Goal: Task Accomplishment & Management: Use online tool/utility

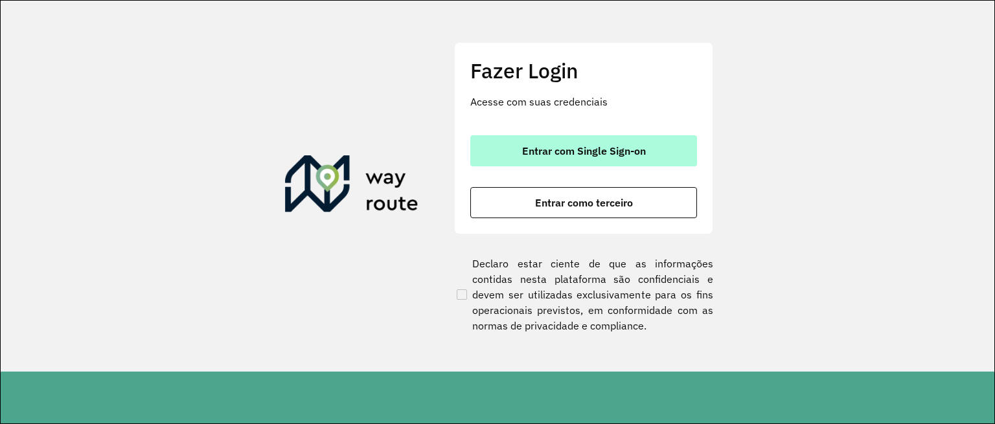
click at [551, 146] on span "Entrar com Single Sign-on" at bounding box center [584, 151] width 124 height 10
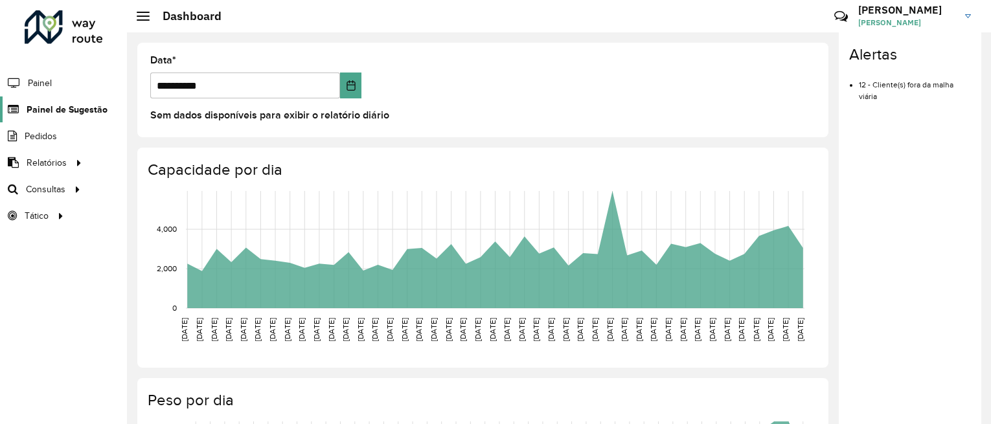
click at [84, 112] on span "Painel de Sugestão" at bounding box center [67, 110] width 81 height 14
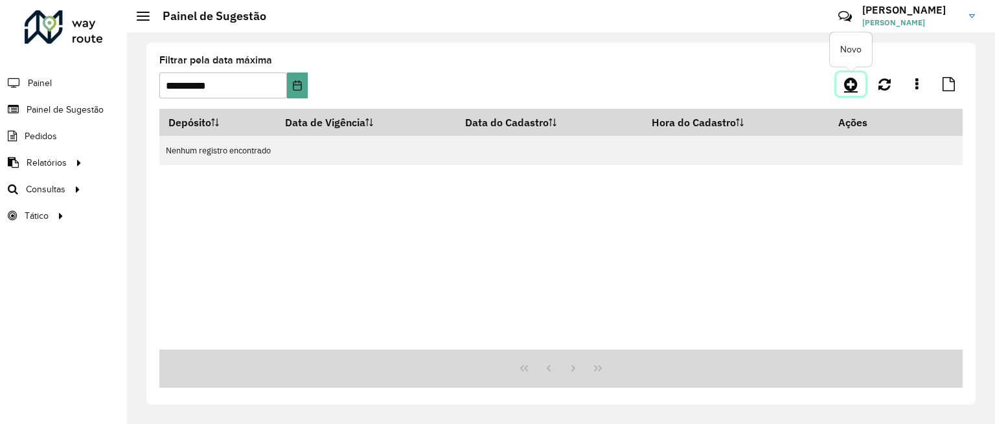
click at [847, 84] on icon at bounding box center [851, 84] width 14 height 16
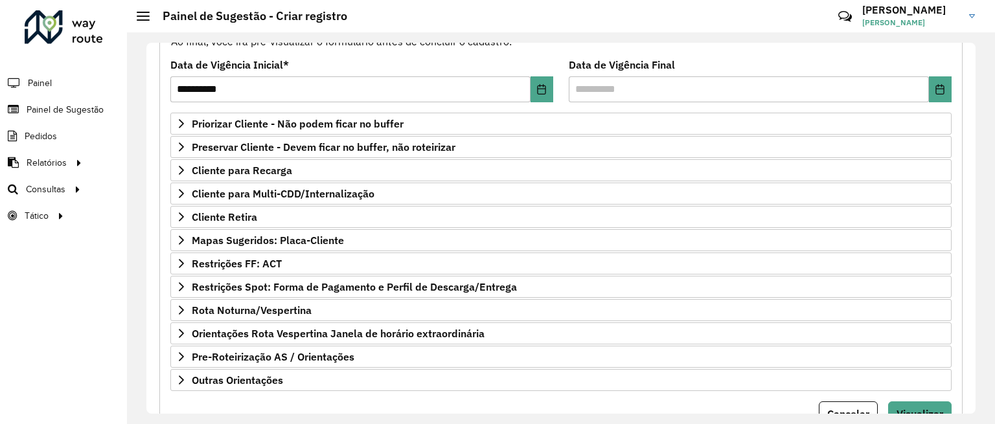
scroll to position [179, 0]
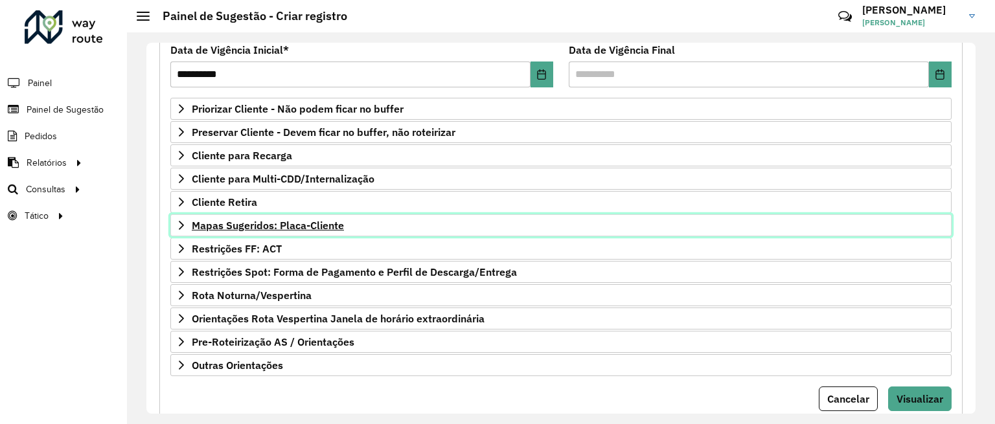
click at [286, 226] on span "Mapas Sugeridos: Placa-Cliente" at bounding box center [268, 225] width 152 height 10
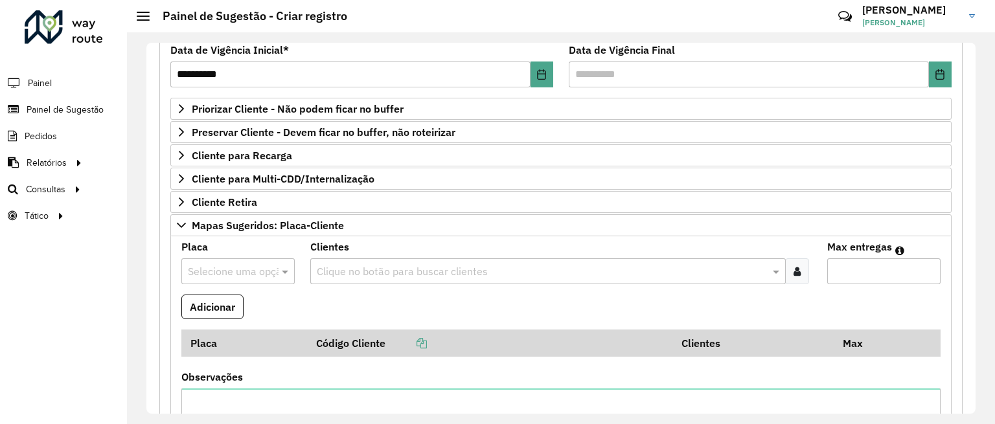
click at [240, 264] on input "text" at bounding box center [225, 272] width 74 height 16
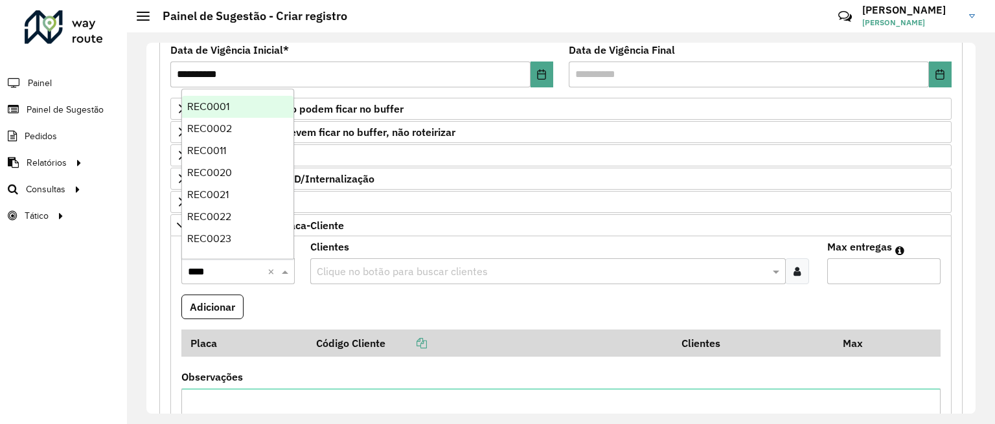
type input "*****"
click at [240, 129] on div "REC0002" at bounding box center [237, 129] width 111 height 22
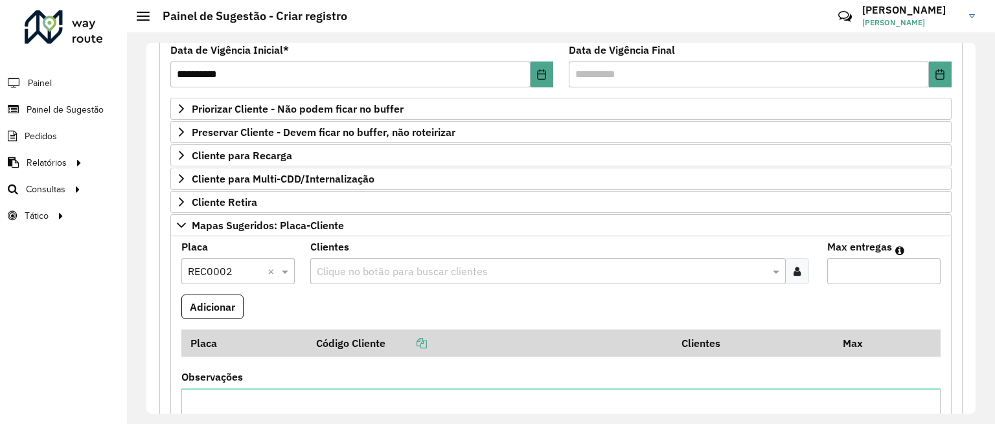
click at [346, 271] on input "text" at bounding box center [540, 272] width 455 height 16
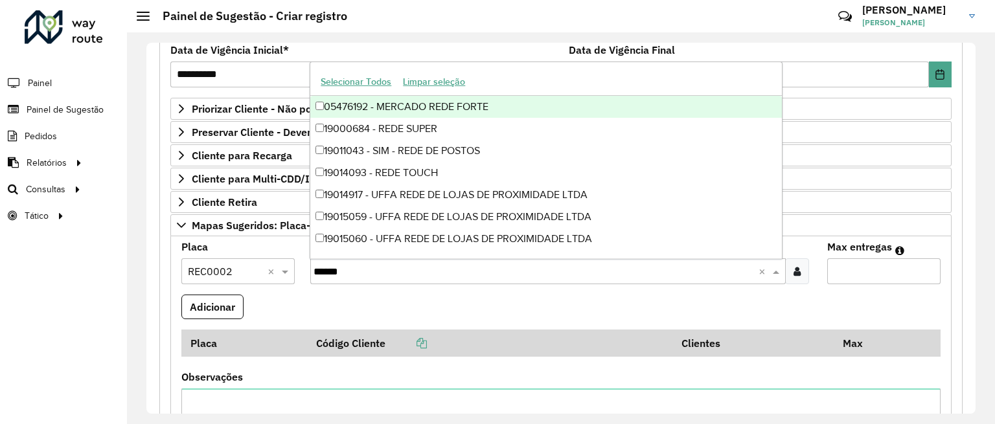
type input "*******"
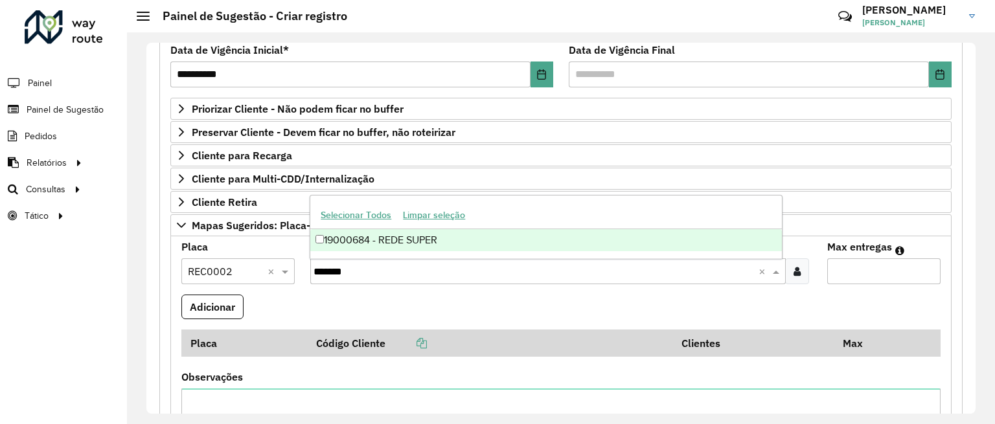
click at [404, 241] on div "19000684 - REDE SUPER" at bounding box center [545, 240] width 471 height 22
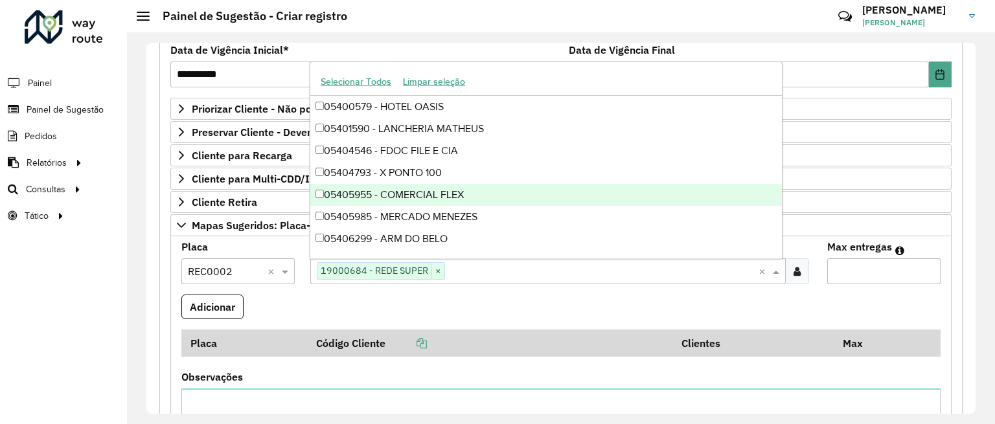
click at [888, 273] on input "Max entregas" at bounding box center [883, 271] width 113 height 26
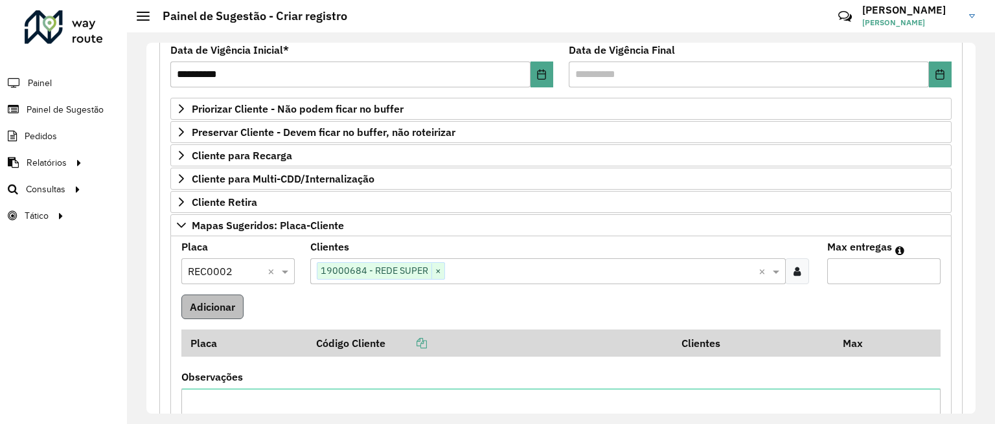
type input "*"
click at [225, 299] on button "Adicionar" at bounding box center [212, 307] width 62 height 25
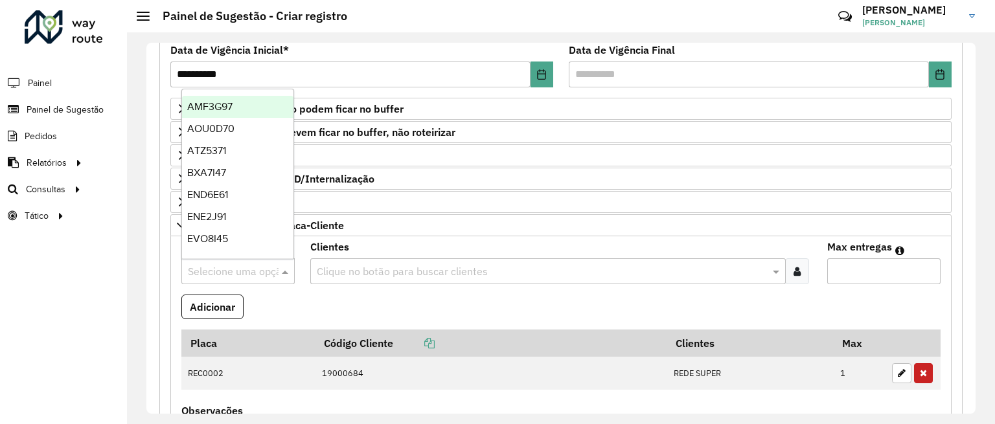
click at [243, 276] on input "text" at bounding box center [225, 272] width 74 height 16
type input "***"
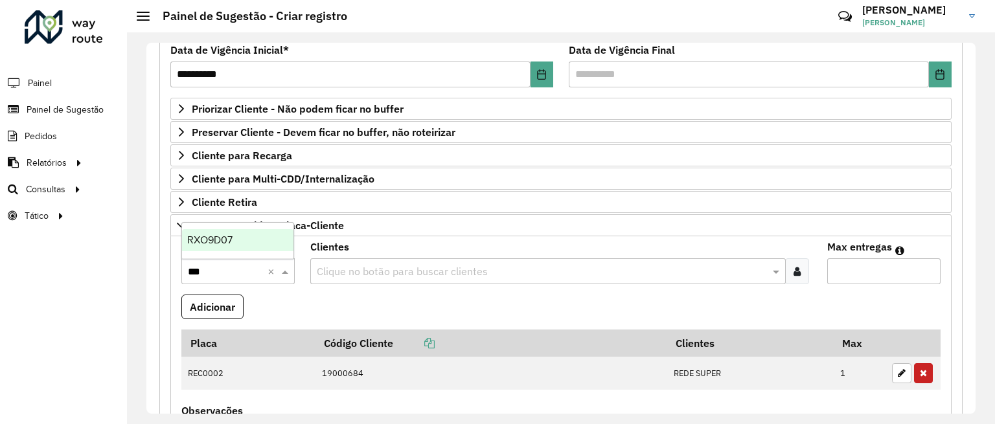
click at [229, 236] on span "RXO9D07" at bounding box center [209, 239] width 45 height 11
click at [366, 269] on input "text" at bounding box center [540, 272] width 455 height 16
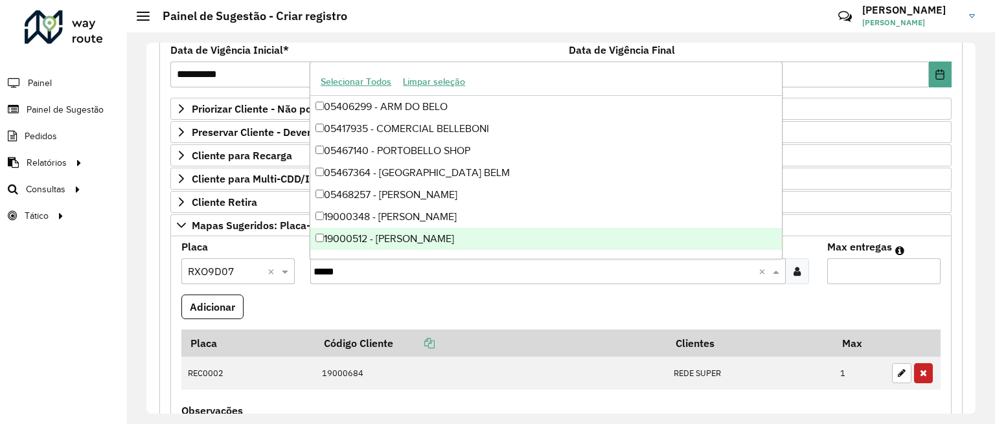
type input "******"
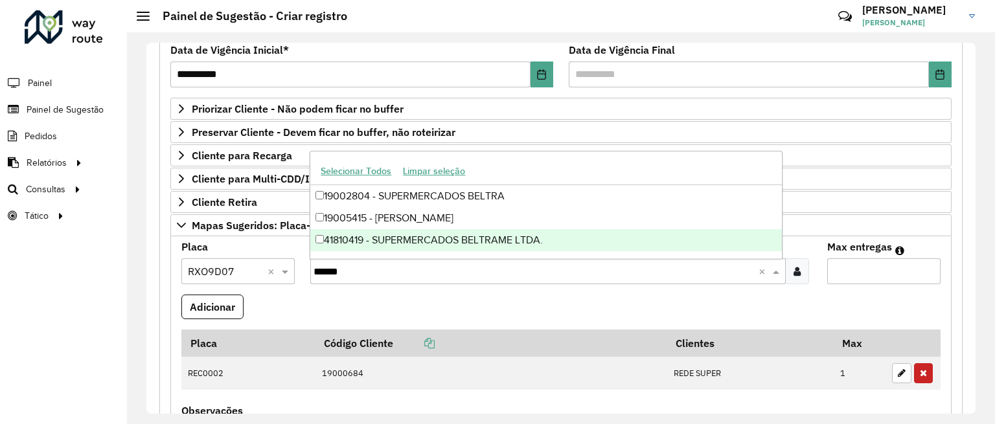
click at [490, 238] on div "41810419 - SUPERMERCADOS BELTRAME LTDA." at bounding box center [545, 240] width 471 height 22
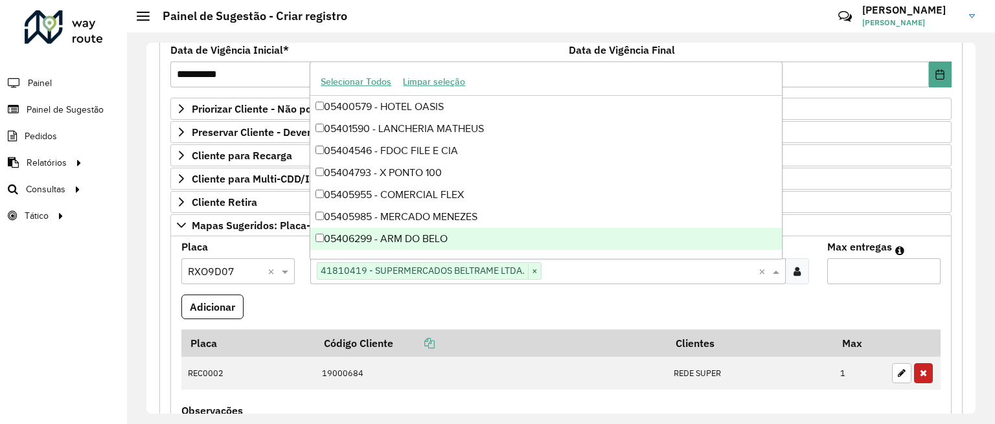
click at [847, 282] on input "Max entregas" at bounding box center [883, 271] width 113 height 26
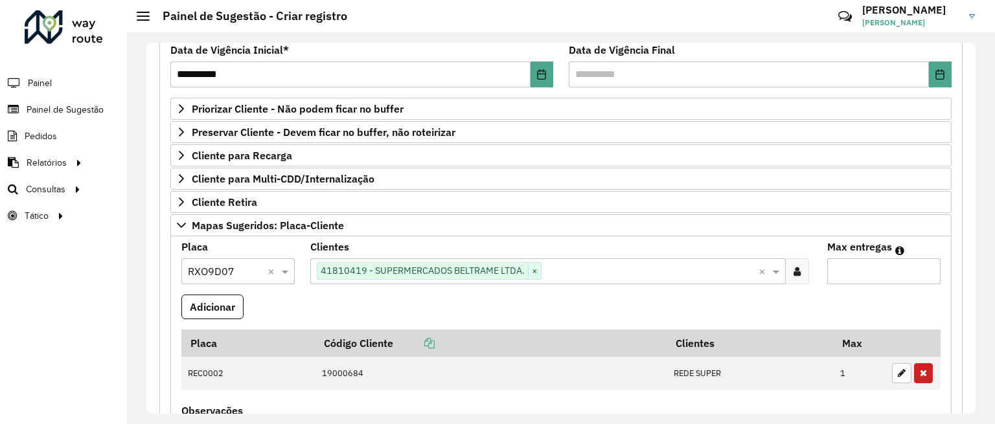
type input "*"
click at [857, 297] on formly-field "Adicionar" at bounding box center [561, 312] width 774 height 35
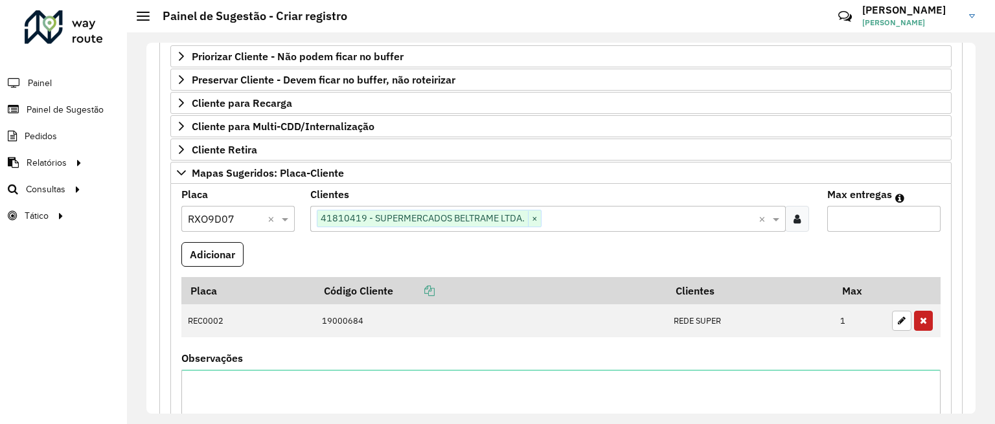
scroll to position [232, 0]
click at [215, 252] on button "Adicionar" at bounding box center [212, 254] width 62 height 25
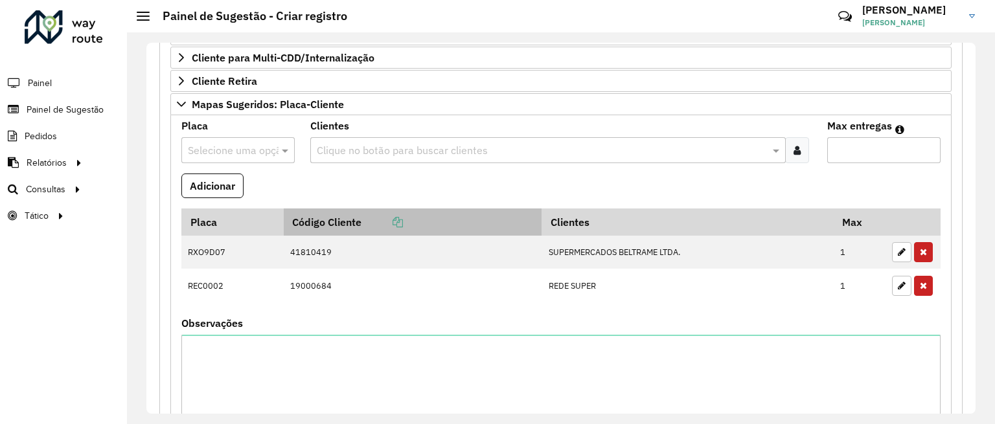
scroll to position [567, 0]
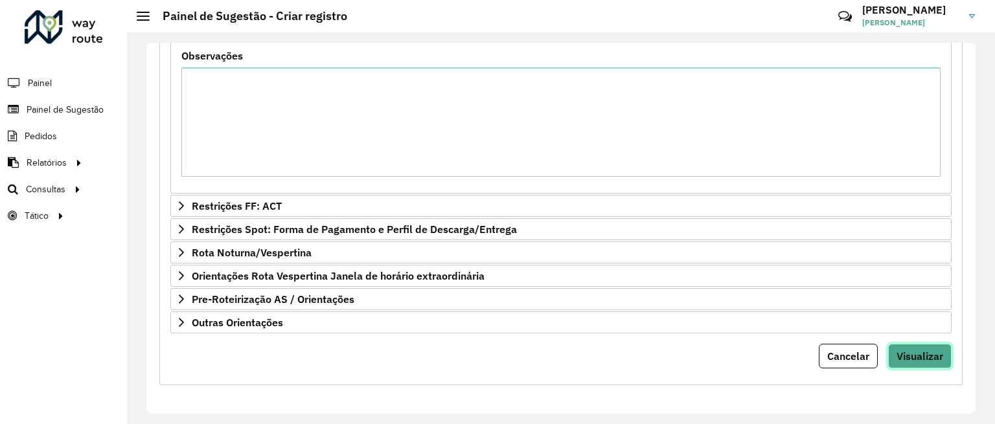
click at [920, 352] on span "Visualizar" at bounding box center [919, 356] width 47 height 13
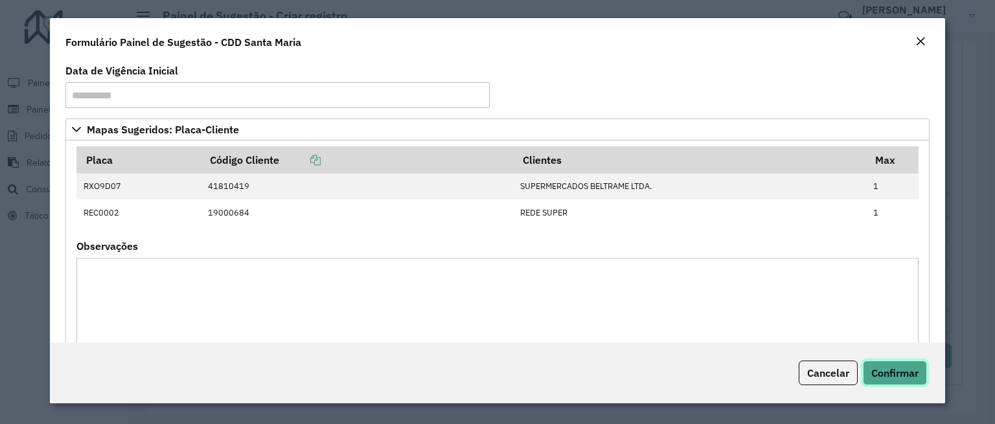
click at [910, 378] on span "Confirmar" at bounding box center [894, 373] width 47 height 13
